Goal: Find specific page/section: Find specific page/section

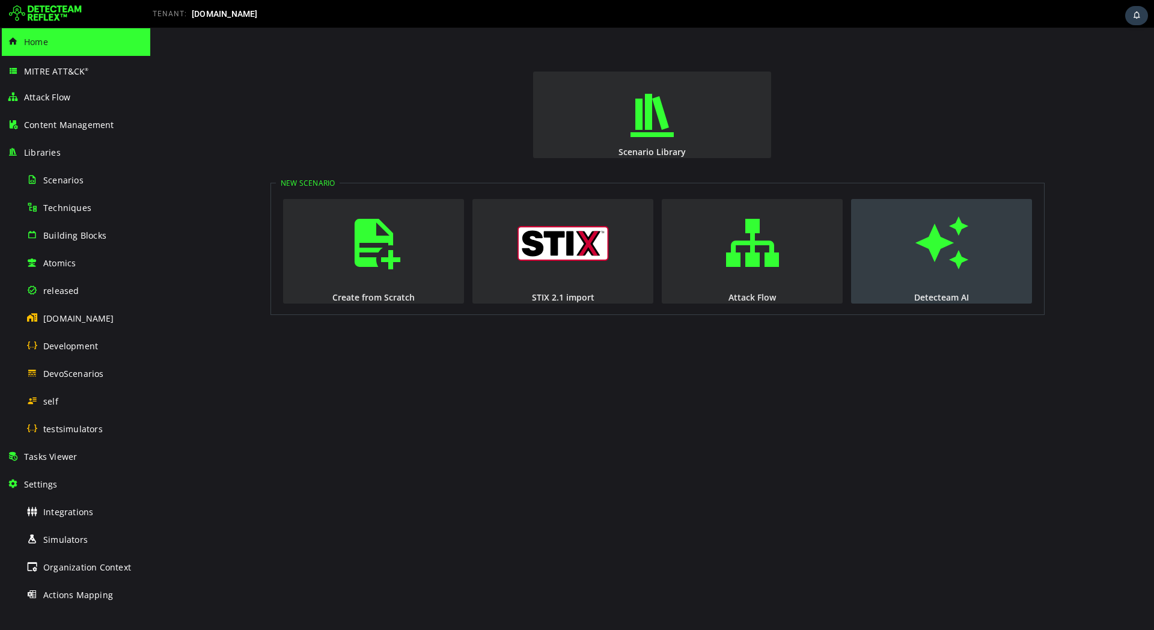
click at [935, 286] on button "Detecteam AI" at bounding box center [941, 251] width 181 height 105
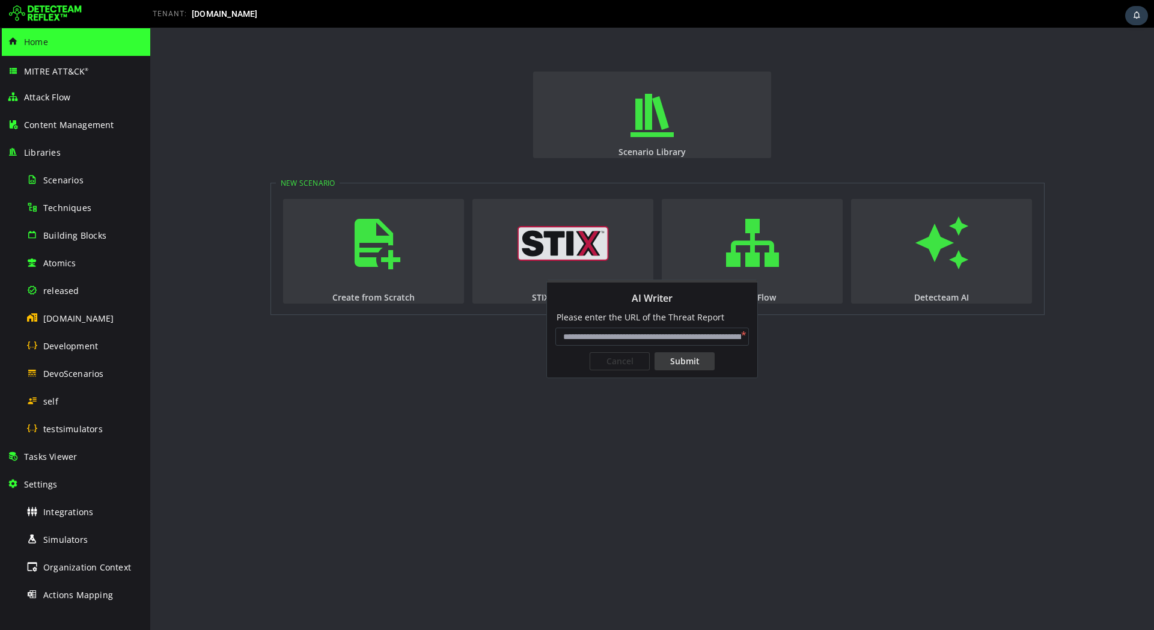
click at [685, 412] on html "Scenario Library New Scenario Create from Scratch STIX 2.1 import Attack Flow D…" at bounding box center [652, 329] width 1004 height 602
click at [551, 262] on html "Scenario Library New Scenario Create from Scratch STIX 2.1 import Attack Flow D…" at bounding box center [652, 329] width 1004 height 602
click at [623, 367] on div "Cancel" at bounding box center [620, 361] width 60 height 18
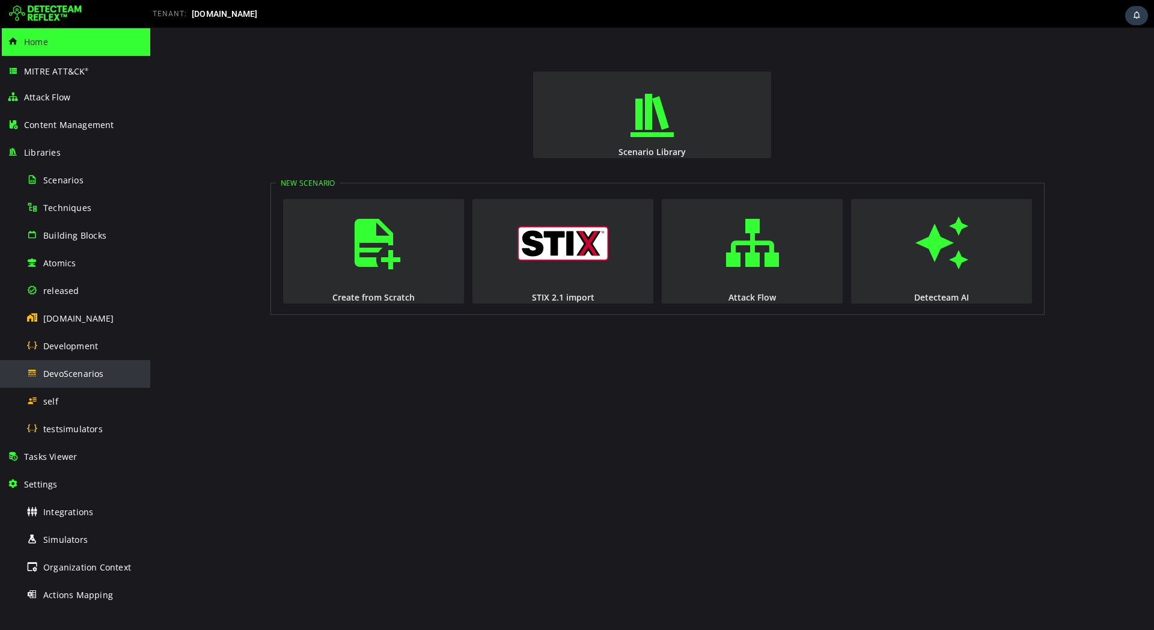
click at [109, 378] on div "DevoScenarios" at bounding box center [84, 373] width 117 height 27
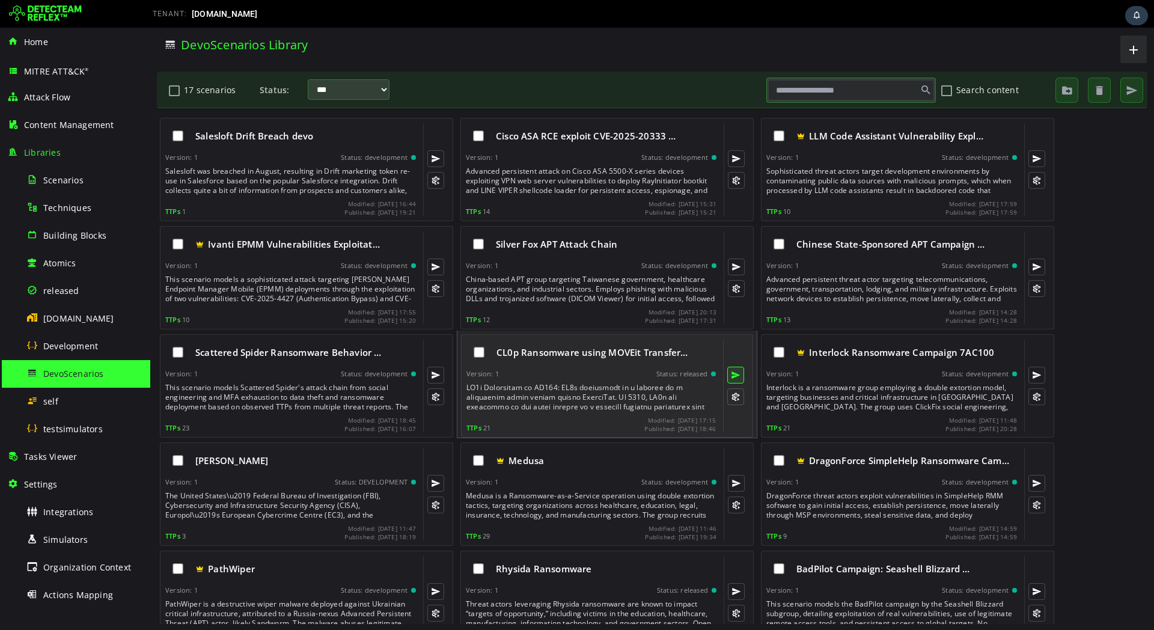
click at [732, 374] on button at bounding box center [735, 375] width 17 height 17
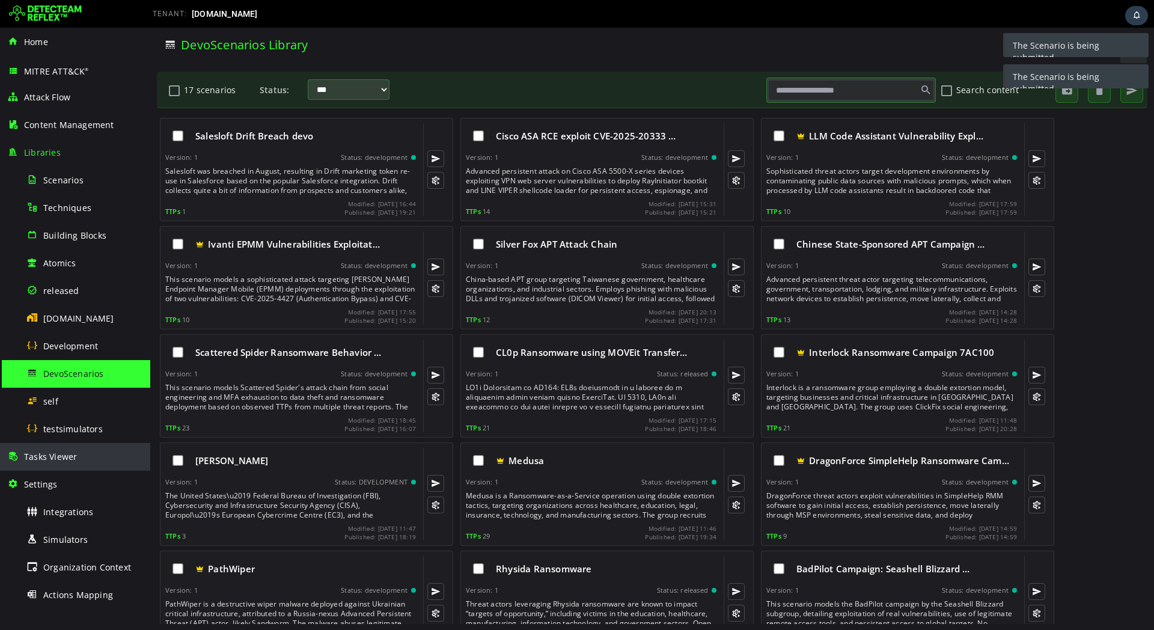
click at [61, 458] on span "Tasks Viewer" at bounding box center [50, 456] width 53 height 11
